Goal: Task Accomplishment & Management: Use online tool/utility

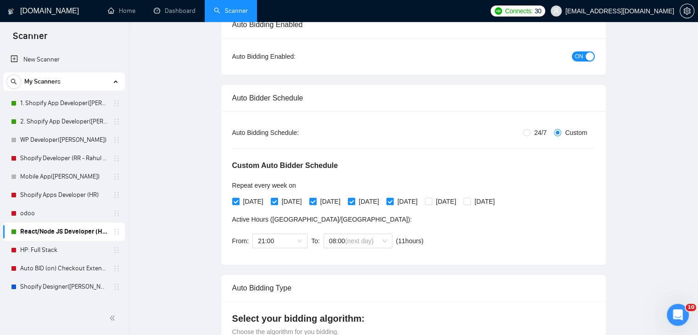
scroll to position [24, 0]
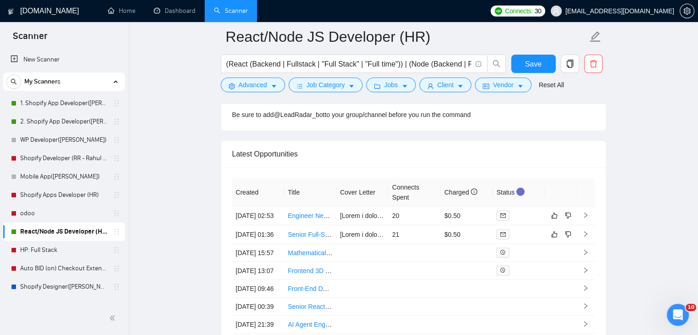
scroll to position [2501, 0]
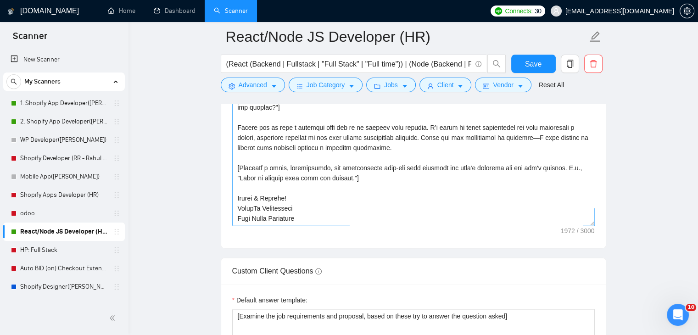
scroll to position [1284, 0]
drag, startPoint x: 183, startPoint y: 82, endPoint x: 167, endPoint y: 70, distance: 20.1
click at [177, 78] on main "React/Node JS Developer (HR) (React (Backend | Fullstack | "Full Stack" | "Full…" at bounding box center [413, 185] width 540 height 2867
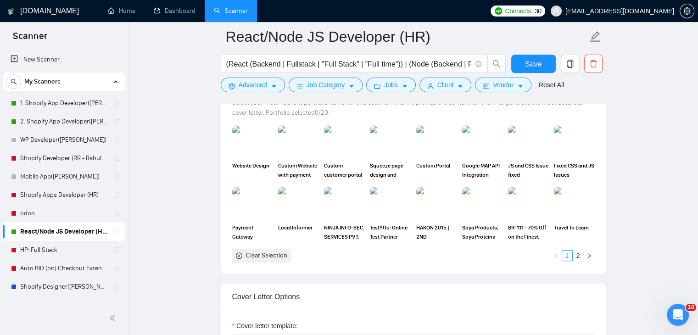
scroll to position [780, 0]
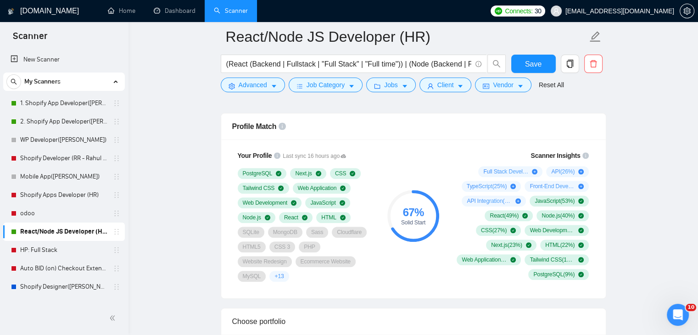
scroll to position [688, 0]
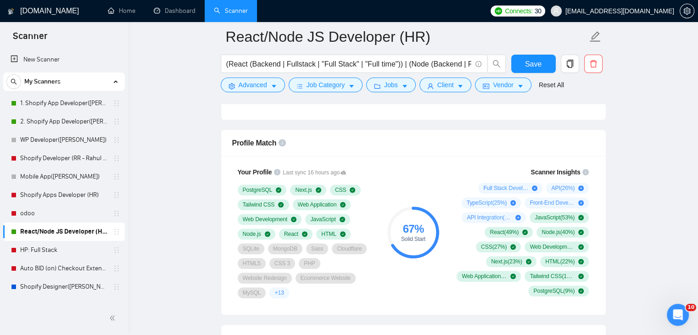
click at [406, 238] on div "Solid Start" at bounding box center [413, 239] width 52 height 6
drag, startPoint x: 406, startPoint y: 238, endPoint x: 426, endPoint y: 233, distance: 20.5
click at [406, 238] on div "Solid Start" at bounding box center [413, 239] width 52 height 6
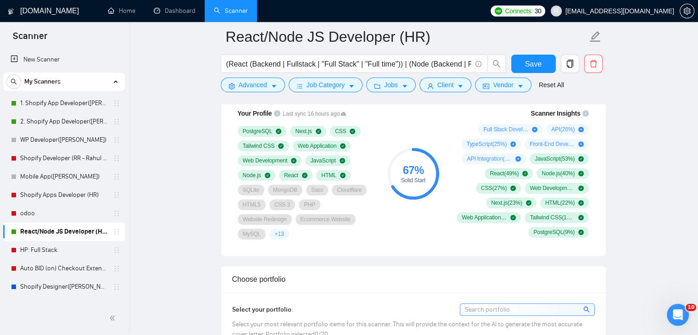
scroll to position [780, 0]
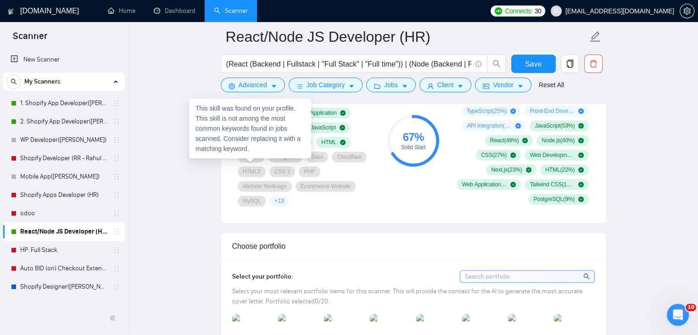
click at [248, 162] on div "SQLite" at bounding box center [251, 156] width 27 height 11
click at [251, 161] on span "SQLite" at bounding box center [251, 156] width 17 height 7
drag, startPoint x: 279, startPoint y: 162, endPoint x: 310, endPoint y: 165, distance: 31.4
click at [283, 161] on span "MongoDB" at bounding box center [285, 156] width 24 height 7
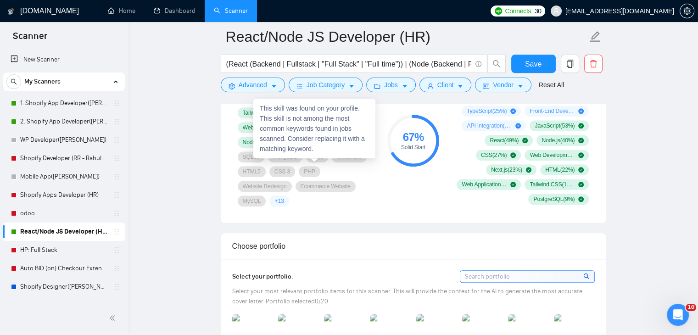
drag, startPoint x: 311, startPoint y: 165, endPoint x: 321, endPoint y: 166, distance: 10.1
click at [315, 161] on span "Sass" at bounding box center [317, 156] width 12 height 7
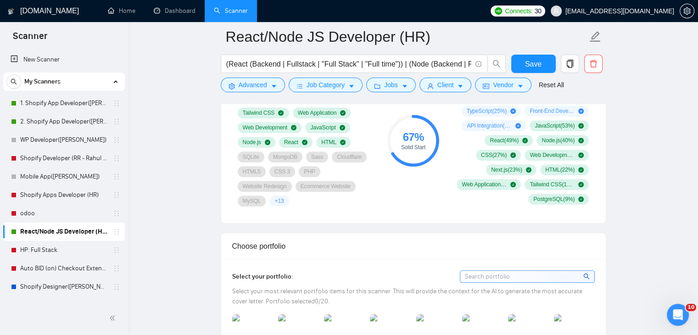
click at [350, 168] on div "PostgreSQL Next.js CSS Tailwind CSS Web Application Web Development JavaScript …" at bounding box center [306, 150] width 136 height 114
click at [275, 174] on span "CSS 3" at bounding box center [282, 171] width 16 height 7
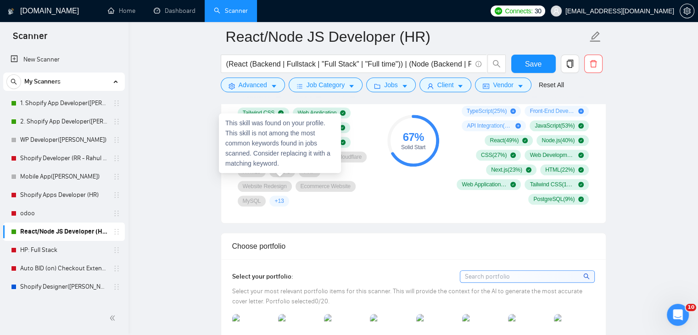
drag, startPoint x: 332, startPoint y: 178, endPoint x: 366, endPoint y: 182, distance: 34.2
click at [287, 183] on span "Website Redesign" at bounding box center [265, 186] width 44 height 7
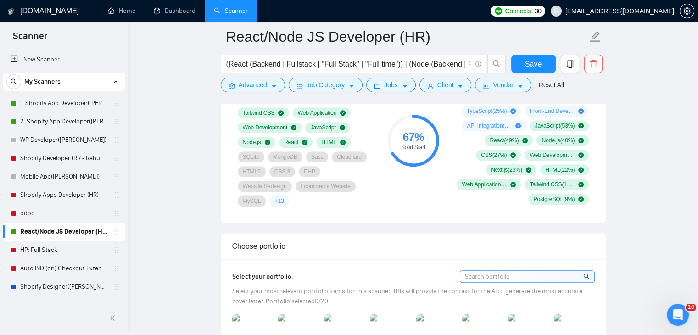
click at [316, 202] on div "Your Profile Last sync 16 hours ago PostgreSQL Next.js CSS Tailwind CSS Web App…" at bounding box center [305, 141] width 147 height 142
click at [365, 213] on div "Your Profile Last sync 16 hours ago PostgreSQL Next.js CSS Tailwind CSS Web App…" at bounding box center [413, 143] width 384 height 159
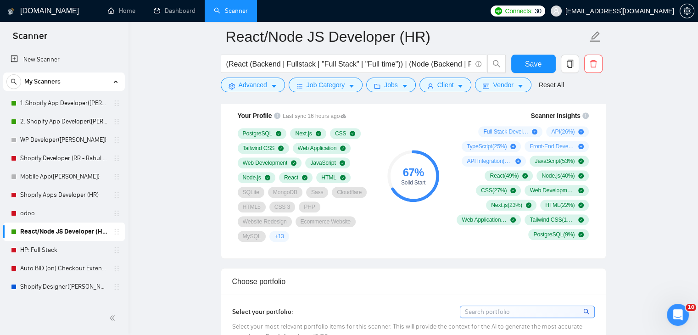
scroll to position [688, 0]
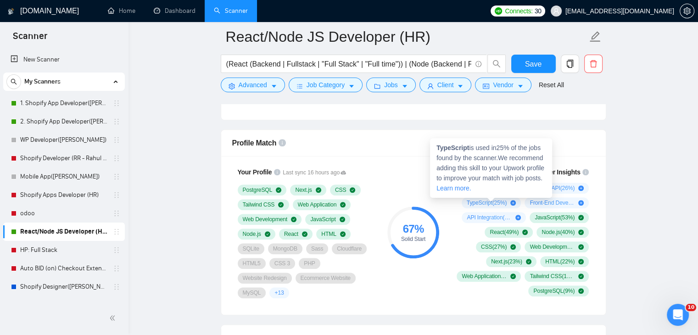
click at [499, 191] on div "TypeScript is used in 25 % of the jobs found by the scanner. We recommend addin…" at bounding box center [491, 168] width 122 height 60
click at [486, 199] on span "TypeScript ( 25 %)" at bounding box center [486, 202] width 40 height 7
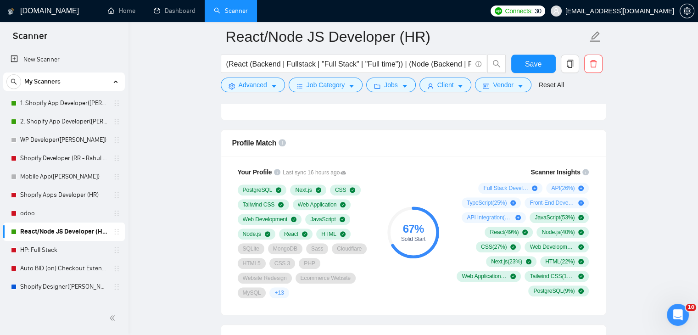
click at [413, 215] on circle at bounding box center [412, 232] width 49 height 49
click at [482, 189] on div "Full Stack Development ( 60 %)" at bounding box center [510, 188] width 64 height 11
click at [358, 181] on div "Your Profile Last sync 16 hours ago PostgreSQL Next.js CSS Tailwind CSS Web App…" at bounding box center [305, 232] width 147 height 142
click at [424, 147] on div "Profile Match" at bounding box center [413, 143] width 362 height 26
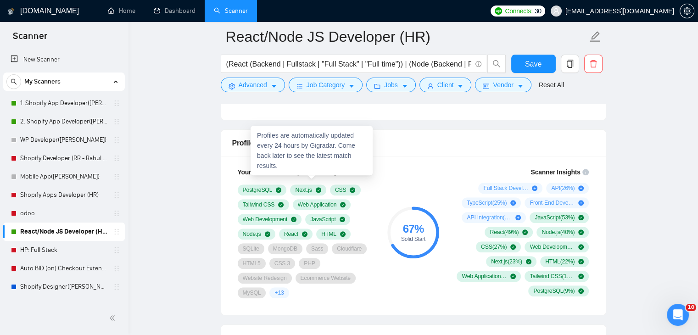
drag, startPoint x: 294, startPoint y: 175, endPoint x: 272, endPoint y: 178, distance: 22.2
click at [294, 176] on span "Last sync 16 hours ago" at bounding box center [314, 172] width 63 height 9
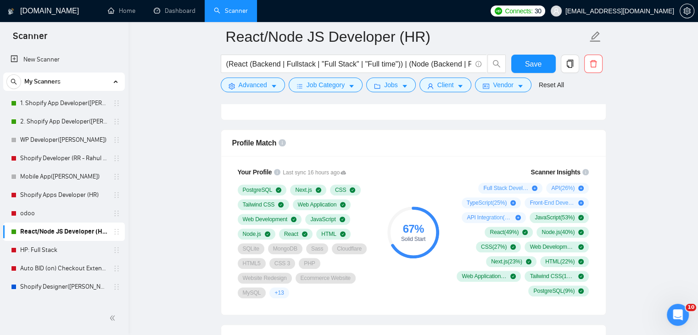
click at [253, 176] on span "Your Profile" at bounding box center [255, 171] width 34 height 7
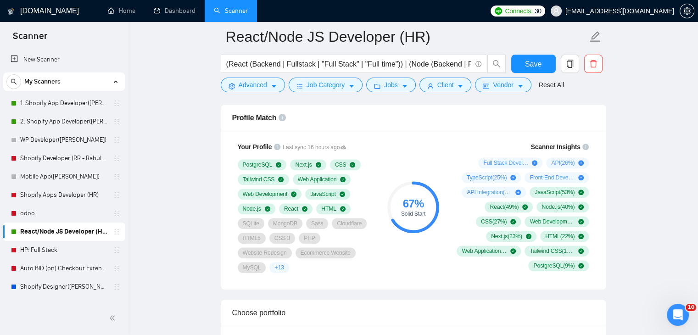
scroll to position [688, 0]
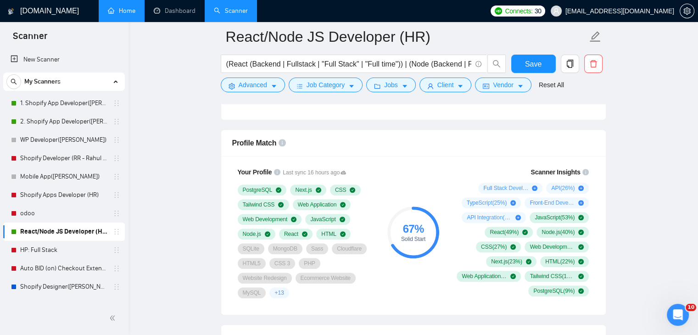
drag, startPoint x: 167, startPoint y: 55, endPoint x: 143, endPoint y: 22, distance: 40.3
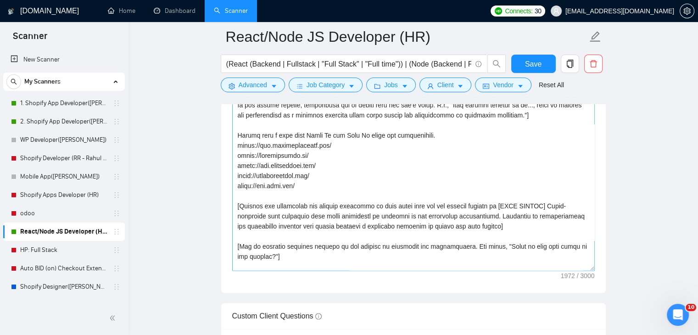
scroll to position [161, 0]
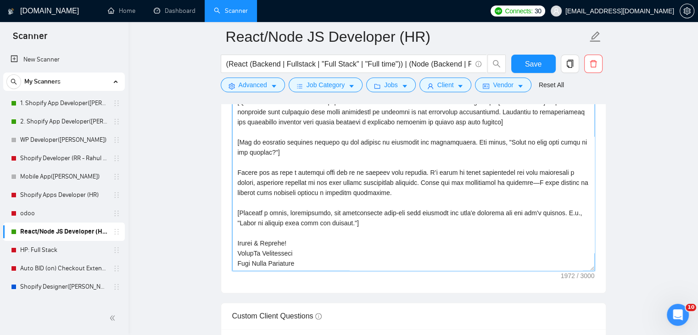
click at [333, 254] on textarea "Cover letter template:" at bounding box center [413, 167] width 362 height 206
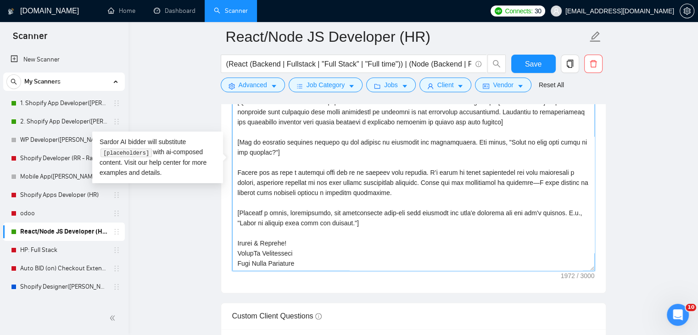
click at [329, 261] on textarea "Cover letter template:" at bounding box center [413, 167] width 362 height 206
click at [293, 250] on textarea "Cover letter template:" at bounding box center [413, 167] width 362 height 206
click at [363, 243] on textarea "Cover letter template:" at bounding box center [413, 167] width 362 height 206
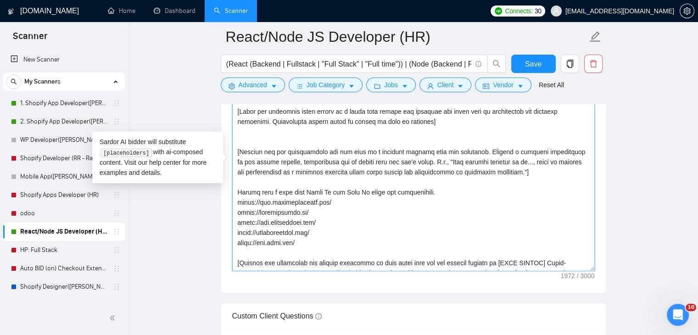
scroll to position [0, 0]
click at [457, 179] on textarea "Cover letter template:" at bounding box center [413, 167] width 362 height 206
drag, startPoint x: 457, startPoint y: 192, endPoint x: 237, endPoint y: 177, distance: 220.2
click at [234, 182] on textarea "Cover letter template:" at bounding box center [413, 167] width 362 height 206
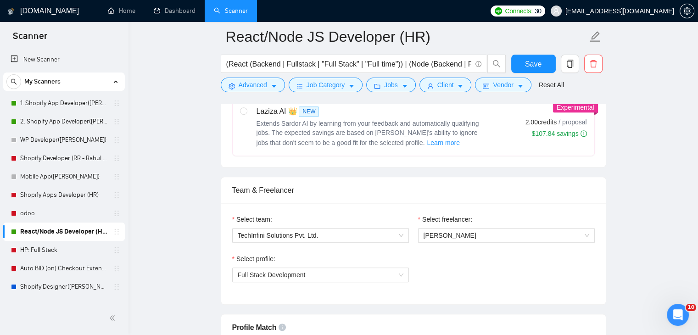
scroll to position [367, 0]
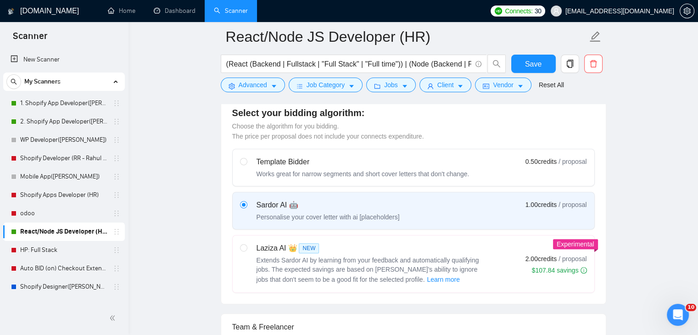
drag, startPoint x: 626, startPoint y: 135, endPoint x: 621, endPoint y: 140, distance: 6.2
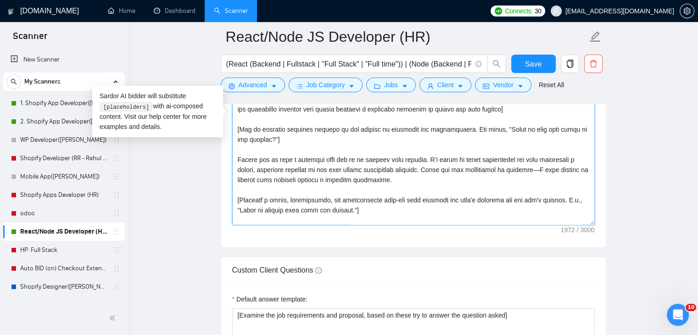
scroll to position [161, 0]
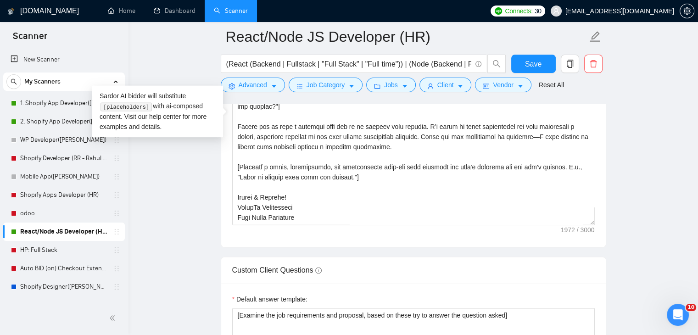
click at [138, 101] on div "Sardor AI bidder will substitute [placeholders] with ai-composed content. Visit…" at bounding box center [157, 111] width 131 height 52
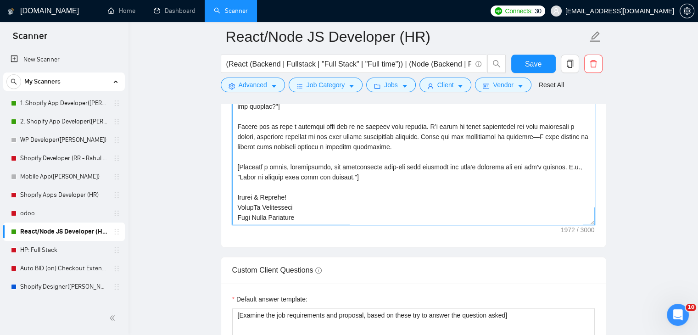
click at [257, 161] on textarea "Cover letter template:" at bounding box center [413, 121] width 362 height 206
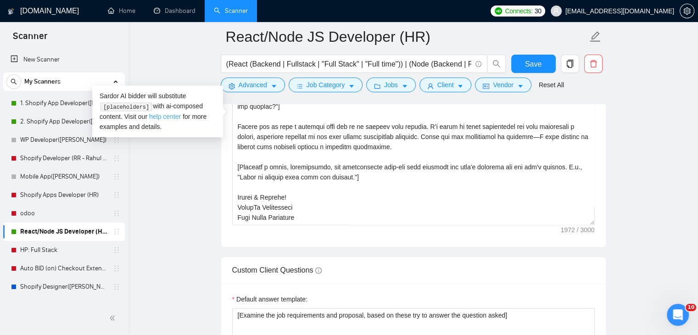
click at [167, 117] on link "help center" at bounding box center [165, 116] width 32 height 7
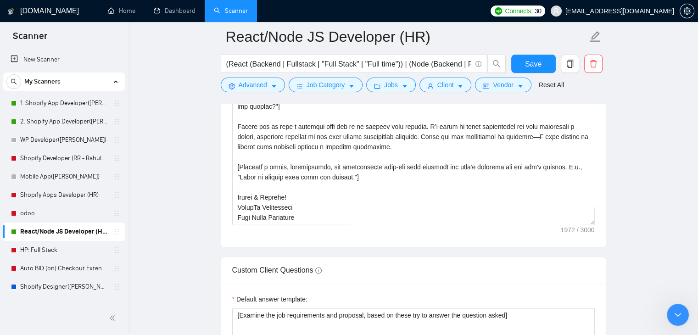
scroll to position [3016, 0]
drag, startPoint x: 178, startPoint y: -707, endPoint x: 104, endPoint y: -721, distance: 76.2
